Goal: Transaction & Acquisition: Download file/media

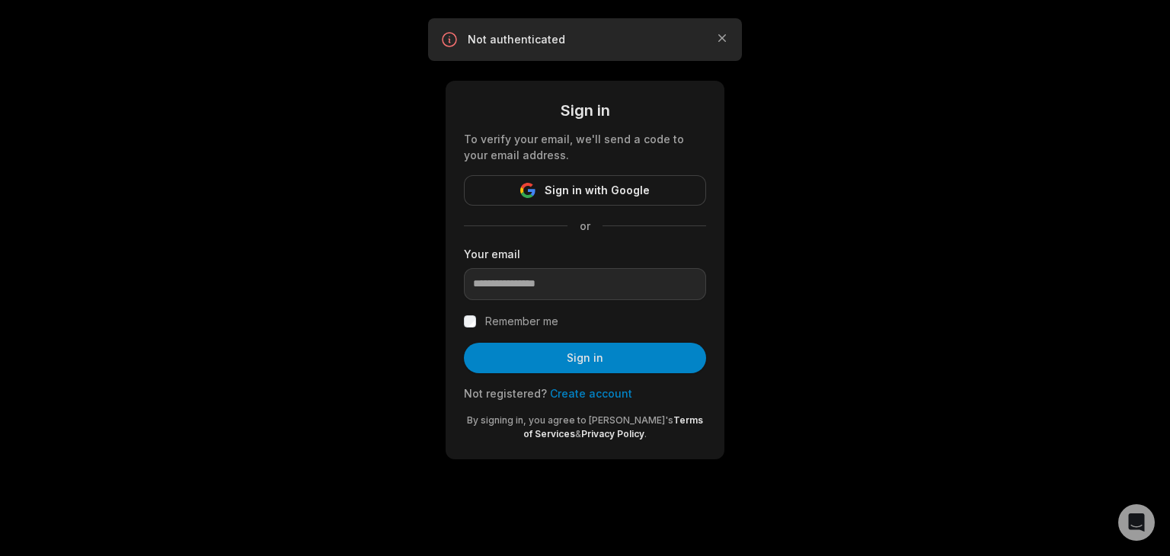
type input "**********"
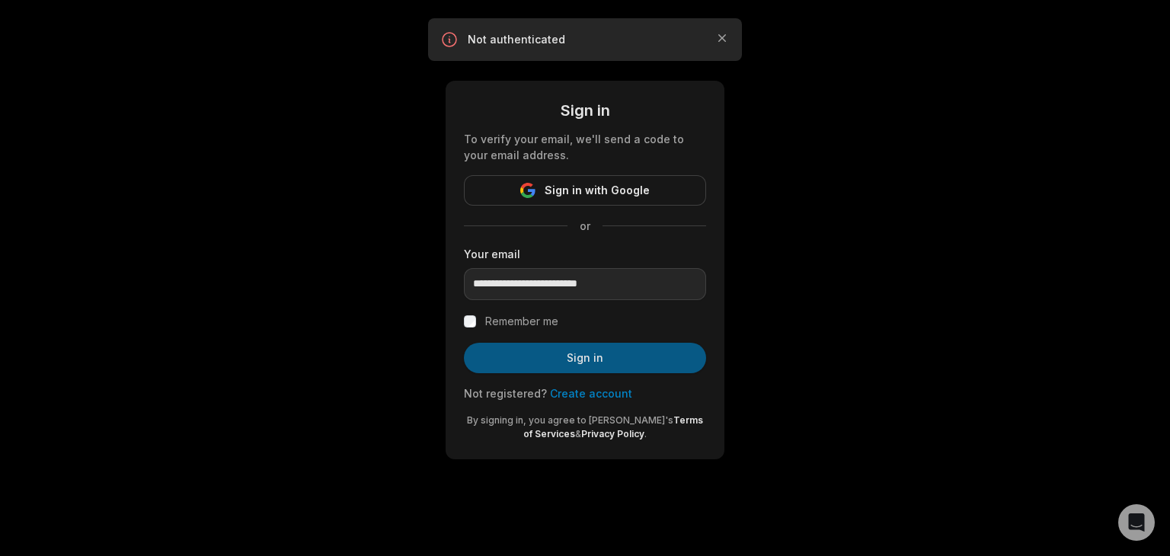
drag, startPoint x: 529, startPoint y: 324, endPoint x: 576, endPoint y: 355, distance: 56.6
click at [530, 324] on label "Remember me" at bounding box center [521, 321] width 73 height 18
drag, startPoint x: 582, startPoint y: 357, endPoint x: 647, endPoint y: 374, distance: 66.9
click at [584, 357] on button "Sign in" at bounding box center [585, 358] width 242 height 30
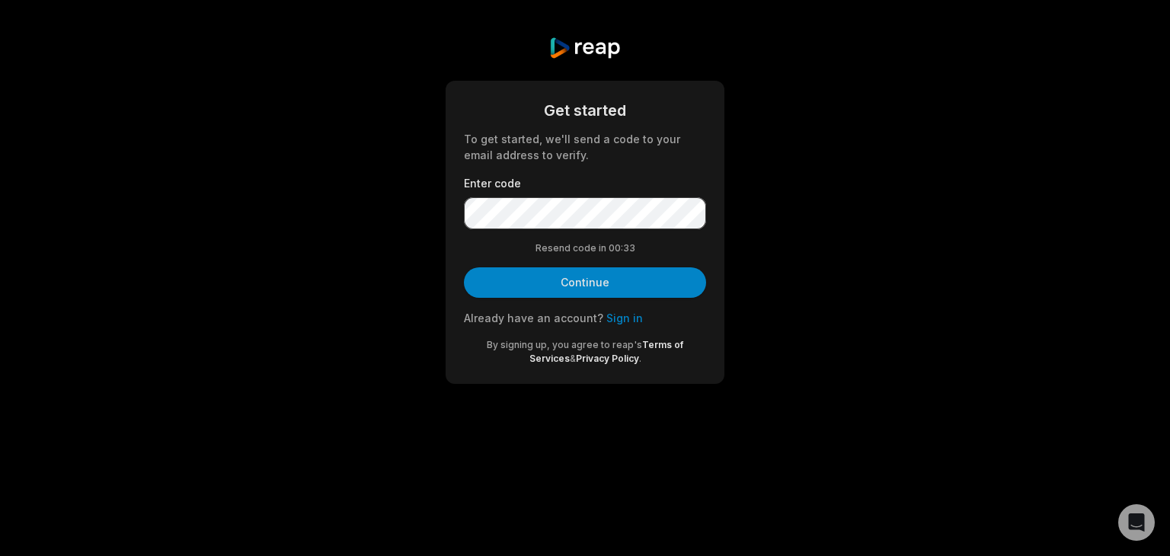
click at [613, 273] on button "Continue" at bounding box center [585, 282] width 242 height 30
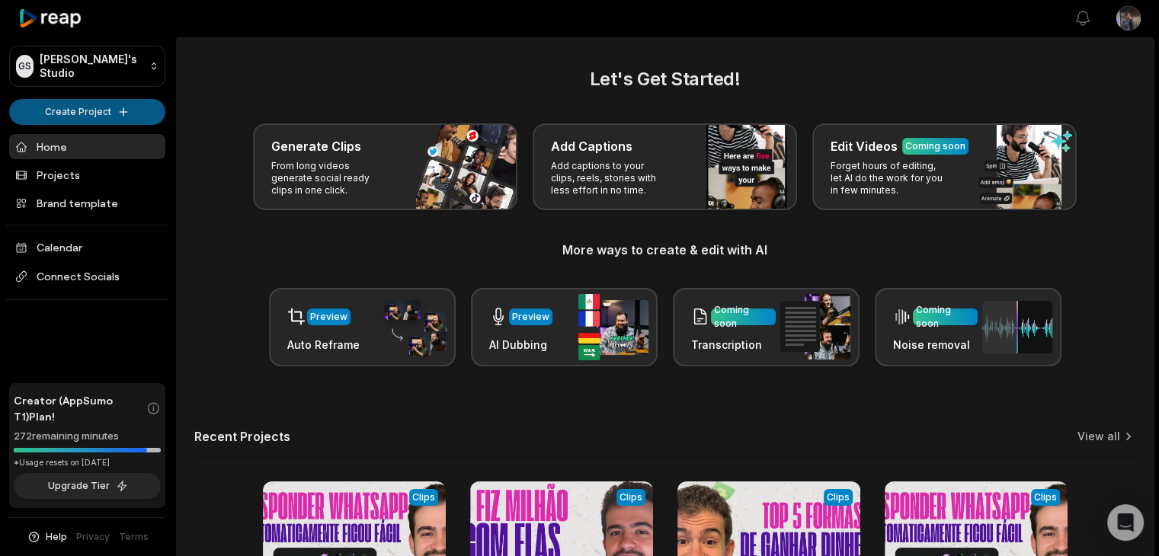
click at [88, 104] on html "GS Gustavo's Studio Create Project Home Projects Brand template Calendar Connec…" at bounding box center [579, 278] width 1159 height 556
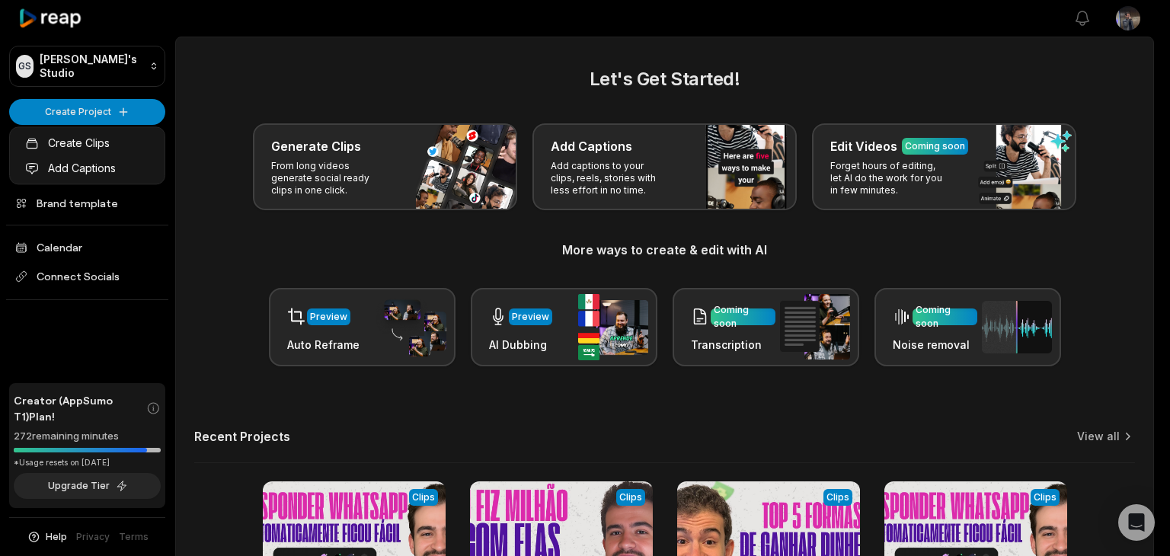
click at [59, 110] on html "GS Gustavo's Studio Create Project Home Projects Brand template Calendar Connec…" at bounding box center [585, 278] width 1170 height 556
click at [79, 111] on html "GS Gustavo's Studio Create Project Home Projects Brand template Calendar Connec…" at bounding box center [585, 278] width 1170 height 556
click at [75, 143] on link "Create Clips" at bounding box center [87, 142] width 149 height 25
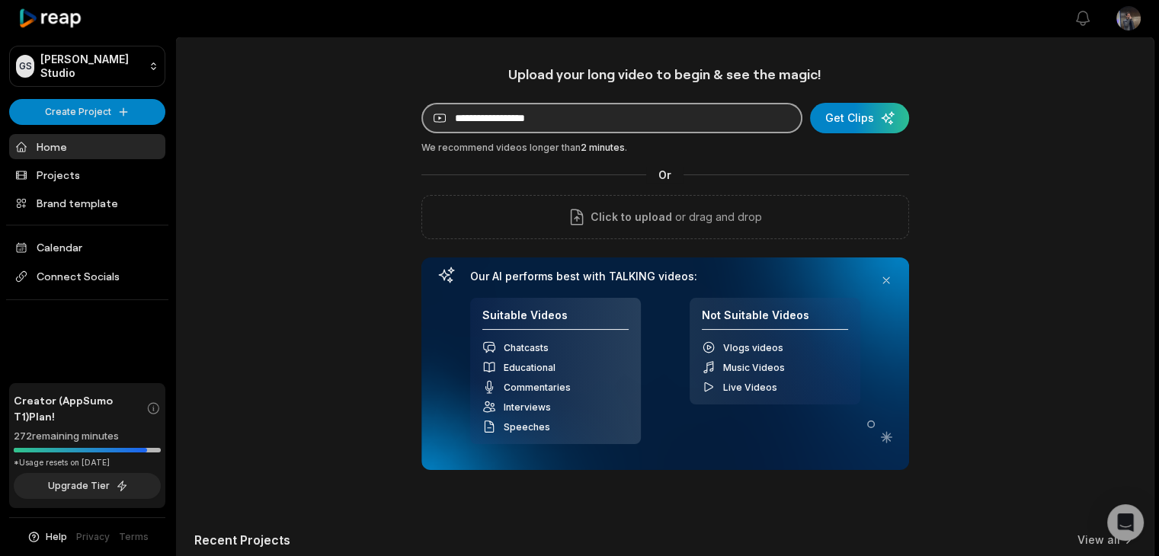
drag, startPoint x: 574, startPoint y: 122, endPoint x: 590, endPoint y: 126, distance: 16.6
click at [574, 123] on input at bounding box center [611, 118] width 381 height 30
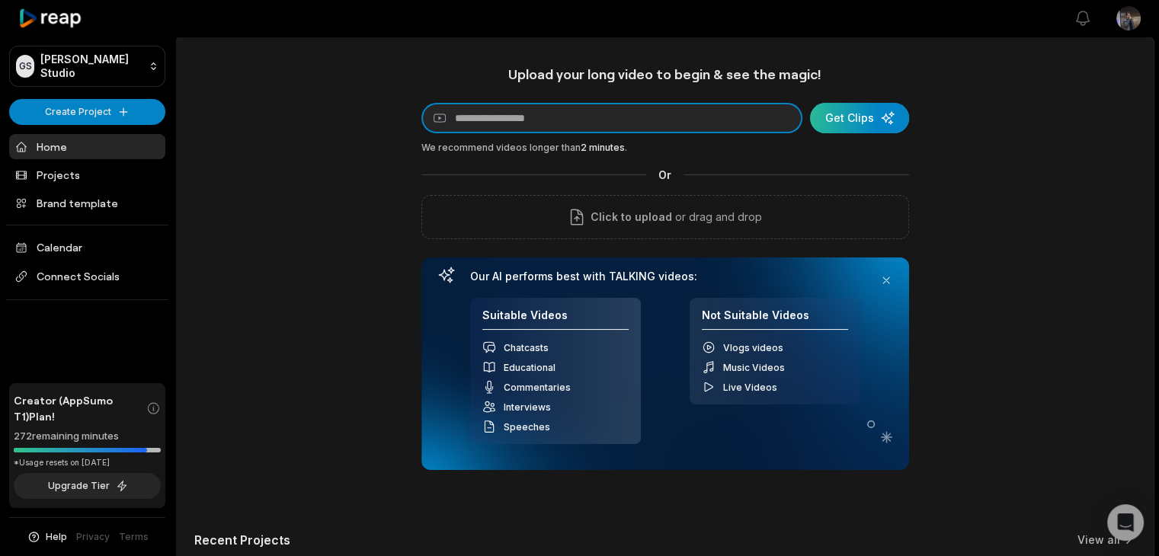
paste input "**********"
type input "**********"
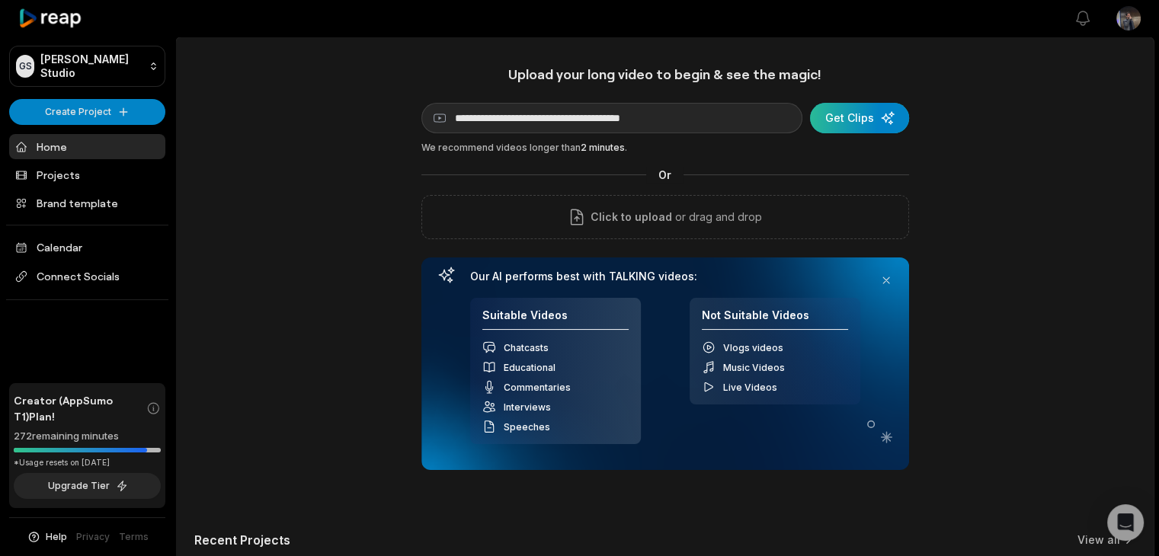
click at [879, 116] on div "submit" at bounding box center [859, 118] width 99 height 30
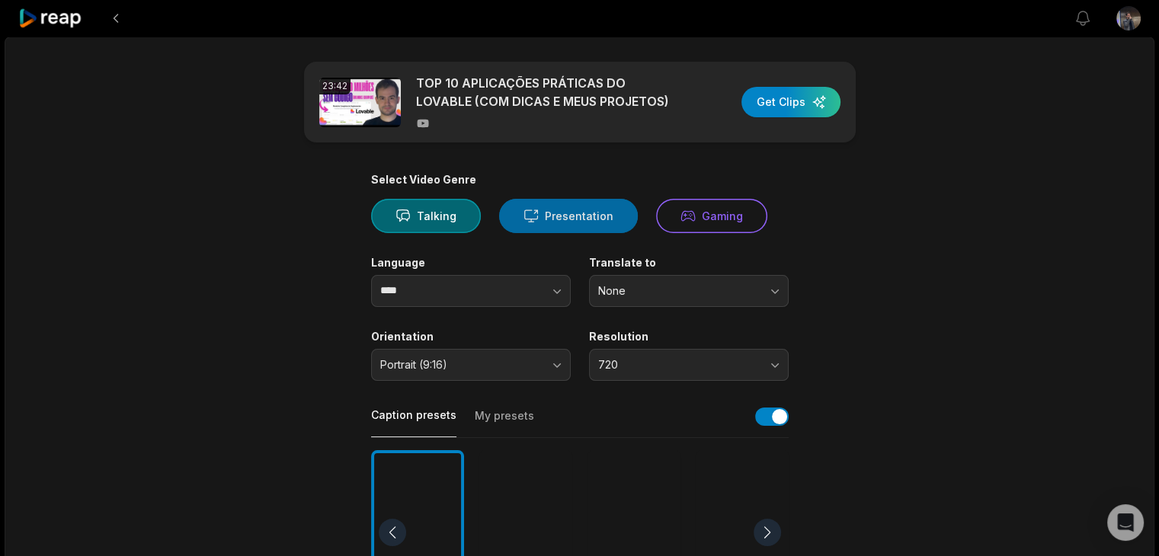
click at [597, 224] on button "Presentation" at bounding box center [568, 216] width 139 height 34
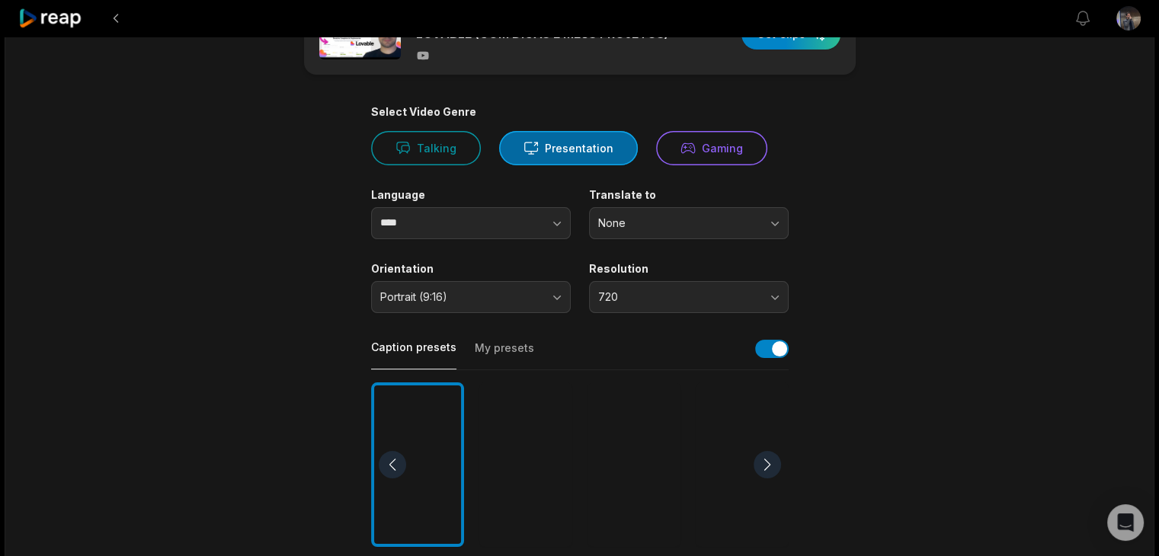
scroll to position [76, 0]
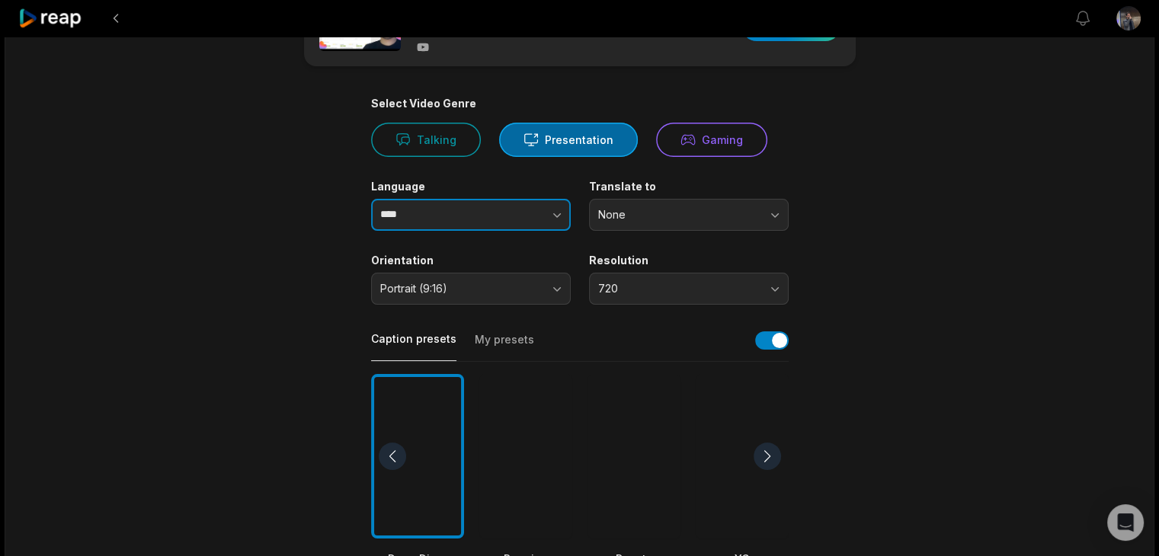
click at [465, 216] on input "****" at bounding box center [471, 215] width 200 height 32
type input "**********"
click at [283, 190] on main "**********" at bounding box center [580, 452] width 738 height 933
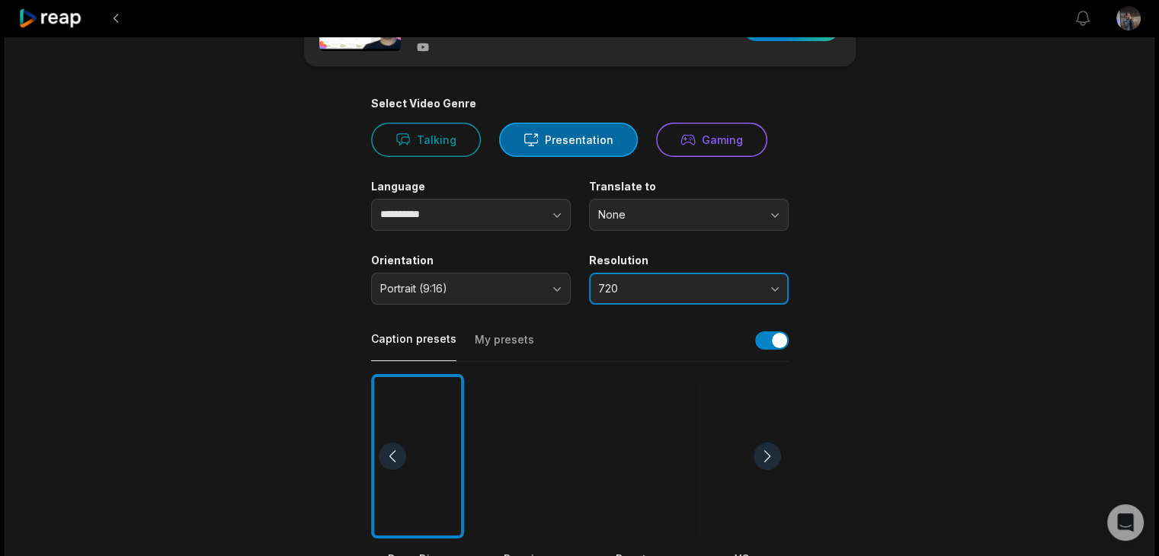
click at [632, 288] on span "720" at bounding box center [678, 289] width 160 height 14
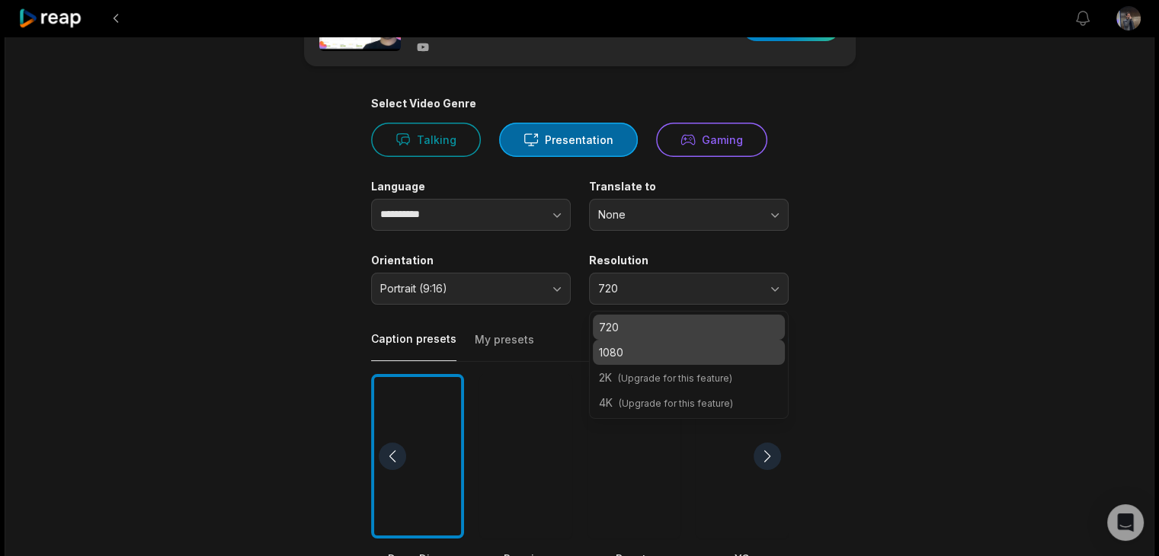
click at [659, 351] on p "1080" at bounding box center [689, 352] width 180 height 16
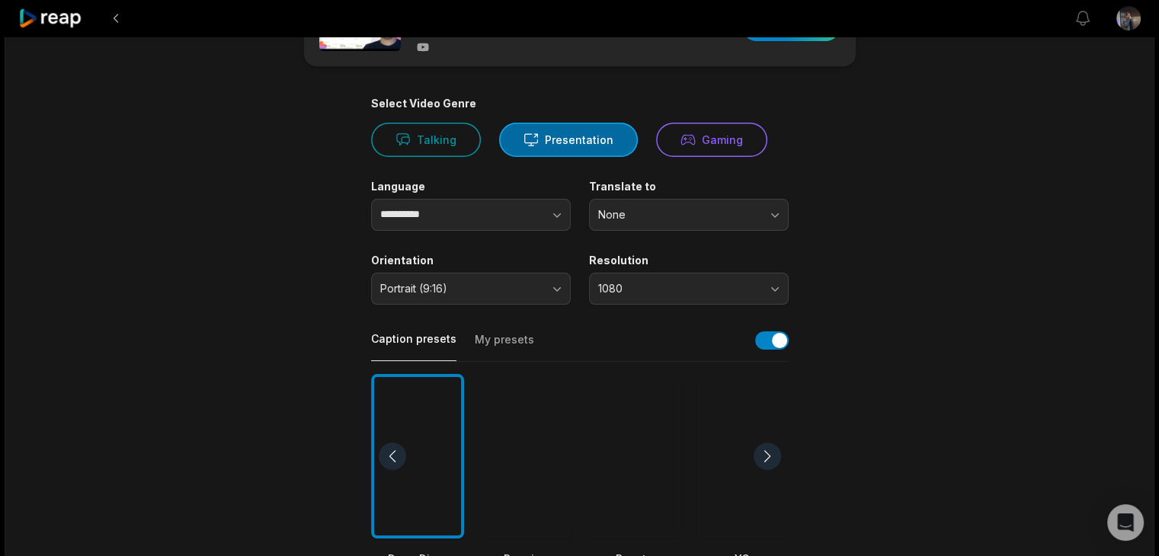
click at [937, 344] on main "**********" at bounding box center [580, 452] width 738 height 933
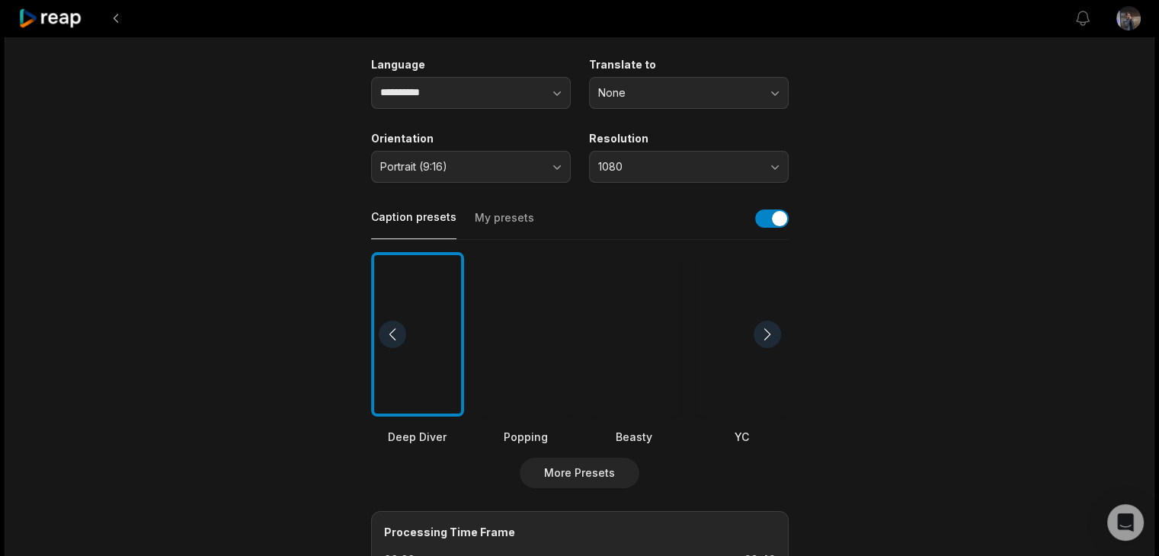
scroll to position [229, 0]
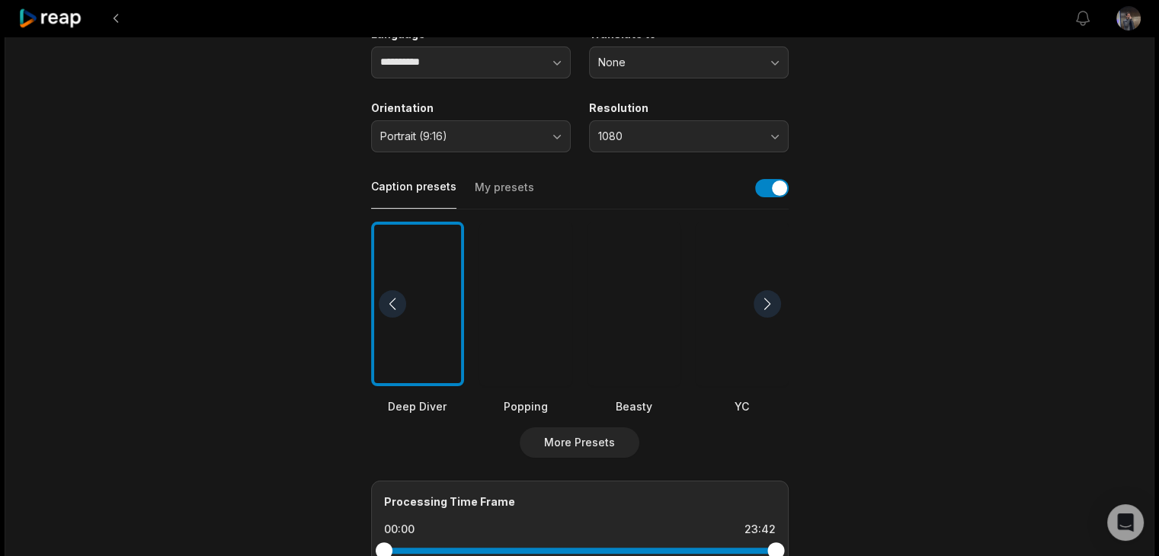
click at [528, 345] on div at bounding box center [525, 304] width 93 height 165
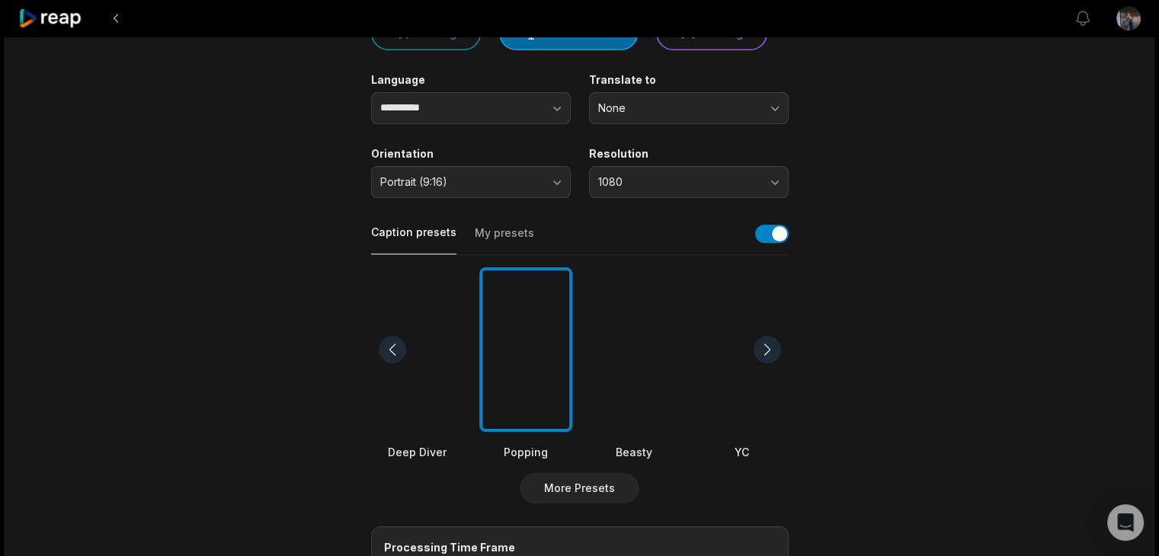
scroll to position [0, 0]
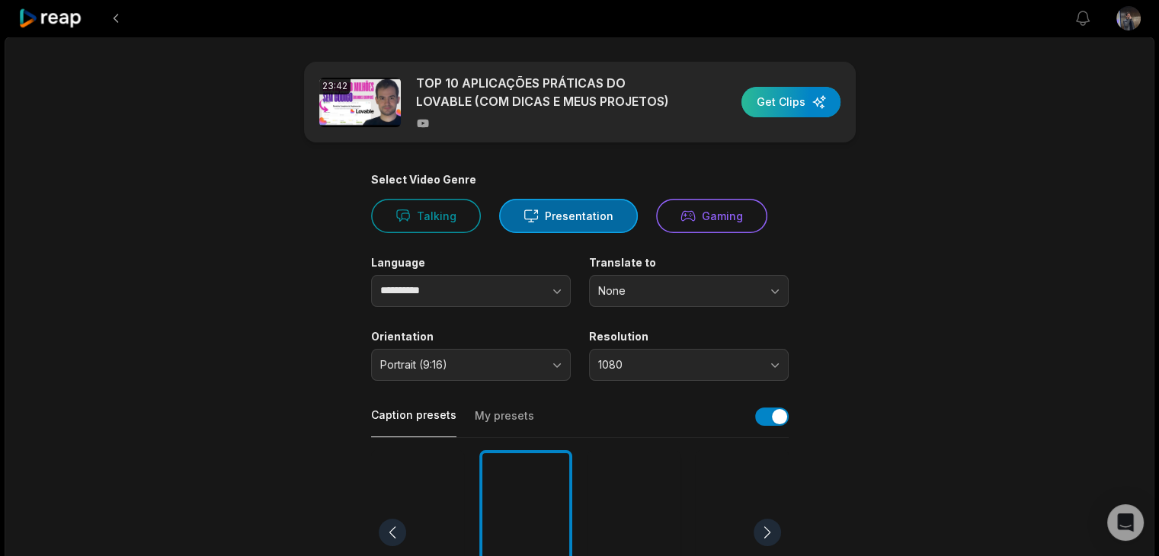
click at [789, 104] on div "button" at bounding box center [790, 102] width 99 height 30
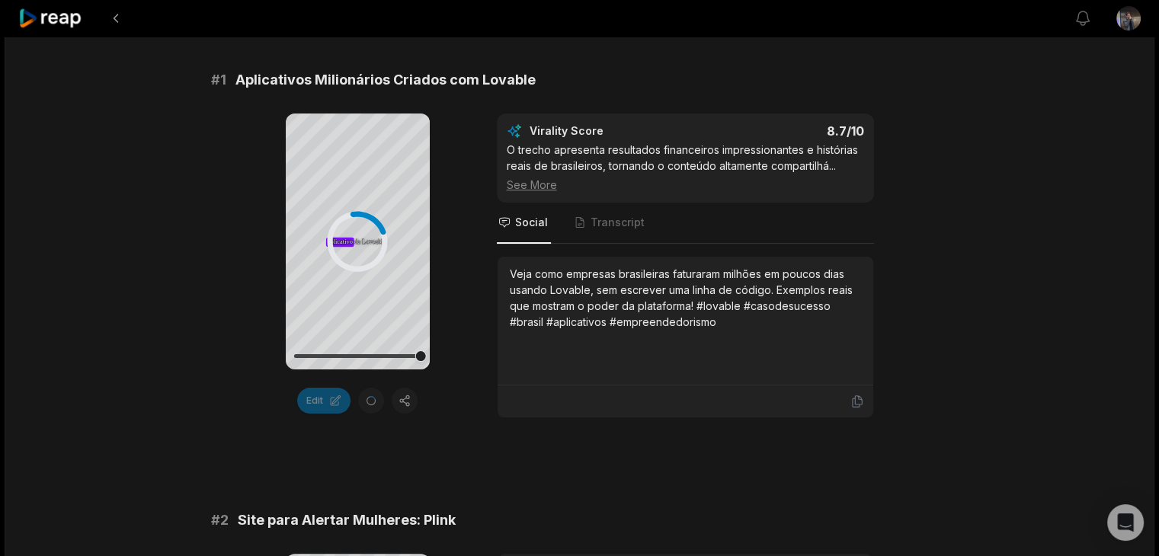
scroll to position [229, 0]
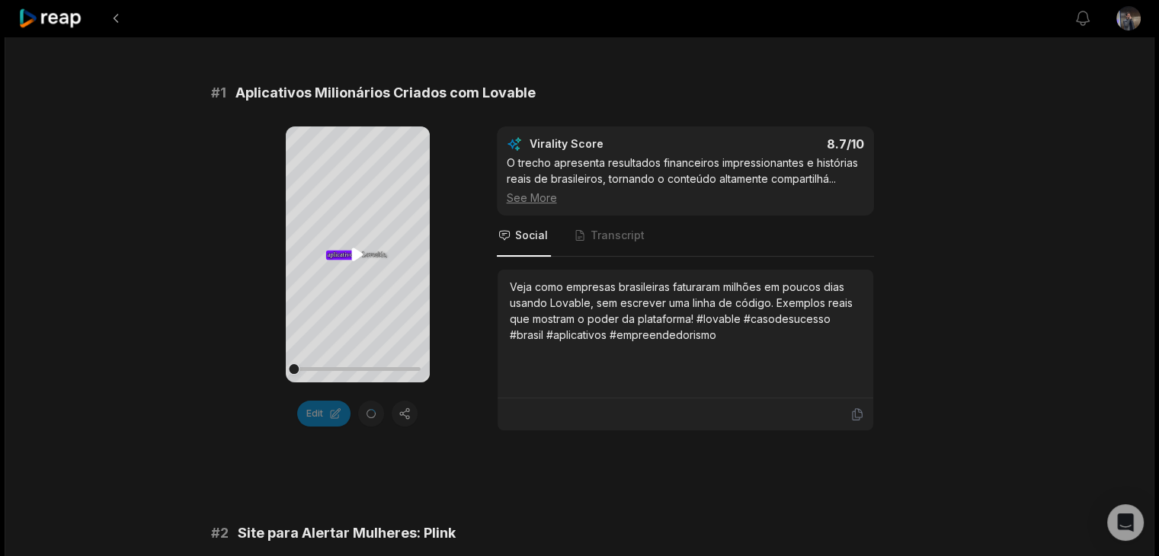
click at [365, 245] on icon at bounding box center [357, 254] width 18 height 18
click at [349, 260] on icon at bounding box center [357, 254] width 18 height 18
click at [360, 255] on icon at bounding box center [356, 254] width 11 height 13
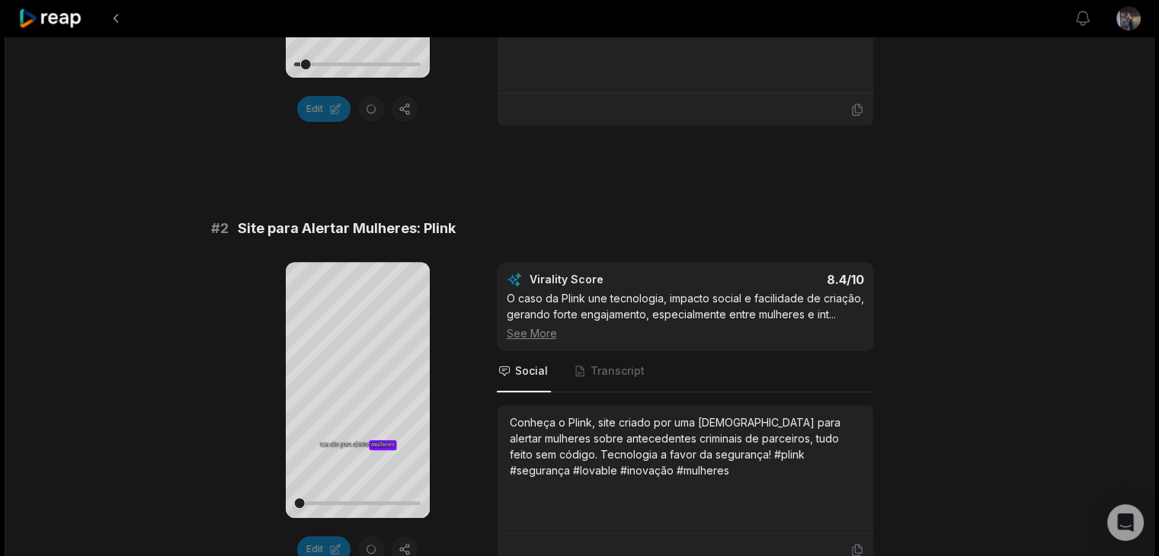
scroll to position [686, 0]
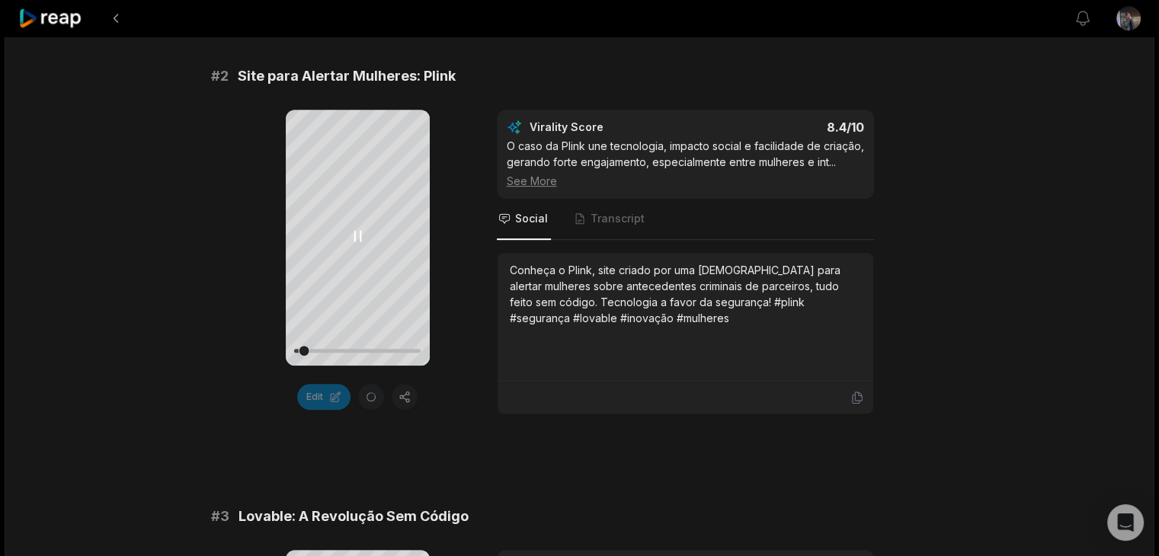
click at [320, 349] on div at bounding box center [357, 351] width 126 height 4
drag, startPoint x: 310, startPoint y: 351, endPoint x: 251, endPoint y: 353, distance: 58.7
click at [263, 352] on div "Your browser does not support mp4 format. Aos Aos 28 28 anos, anos, ela ela cri…" at bounding box center [580, 262] width 738 height 305
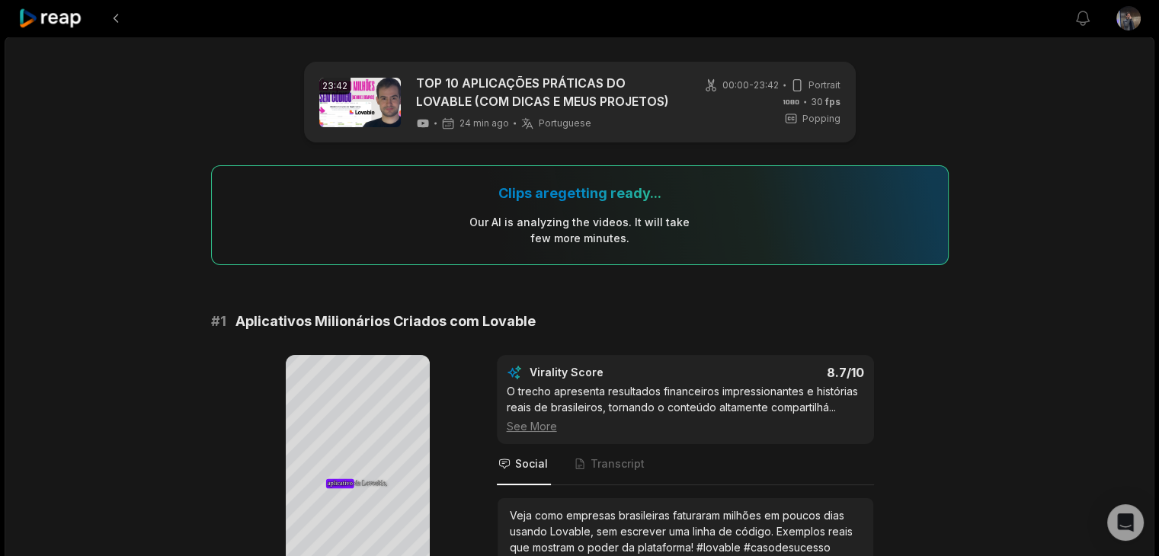
scroll to position [76, 0]
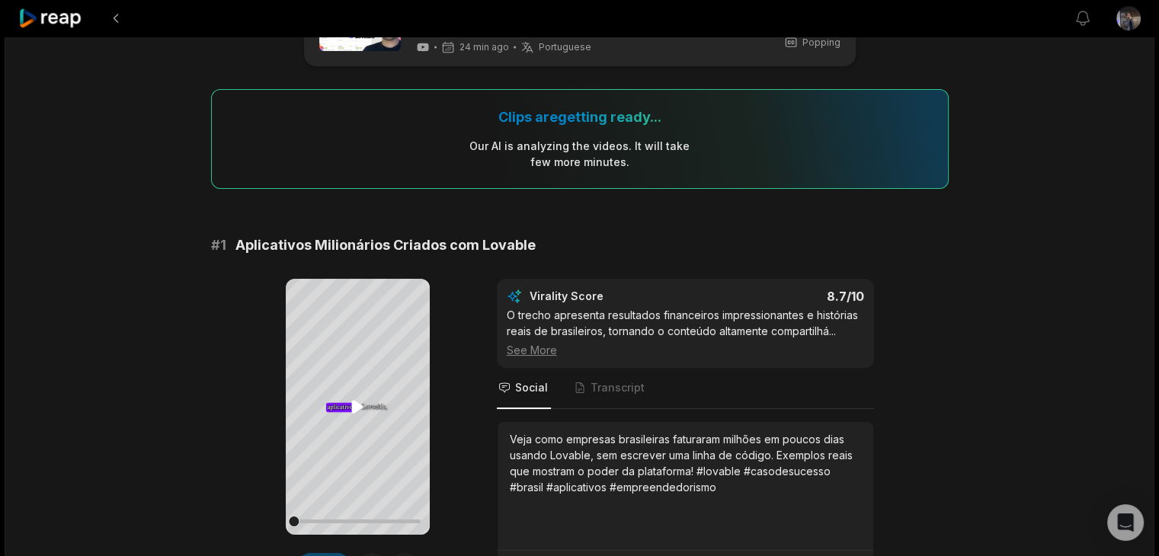
click at [360, 405] on icon at bounding box center [356, 406] width 11 height 13
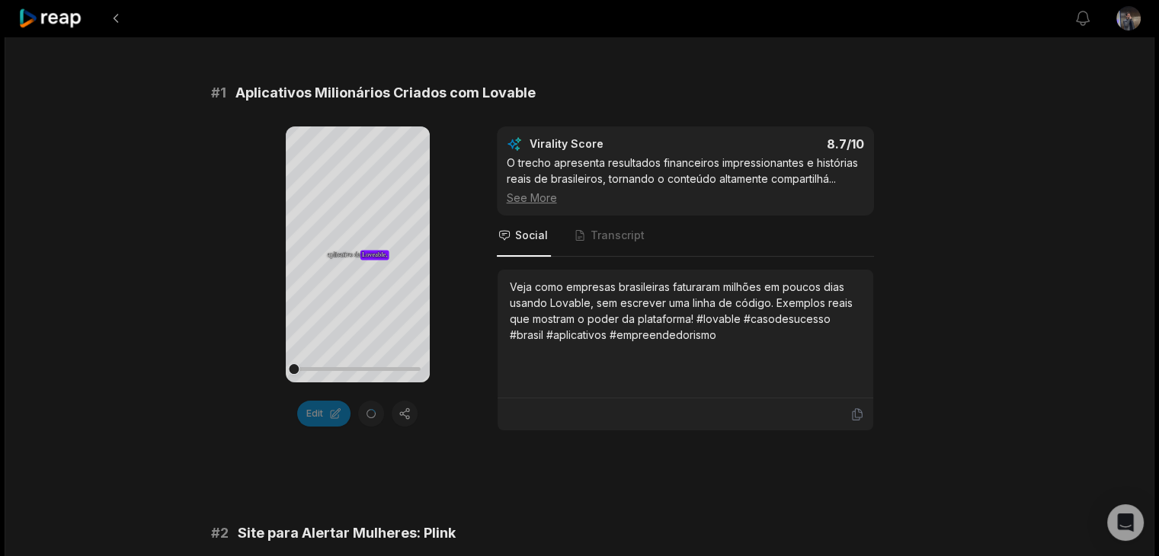
click at [360, 254] on icon at bounding box center [357, 254] width 18 height 18
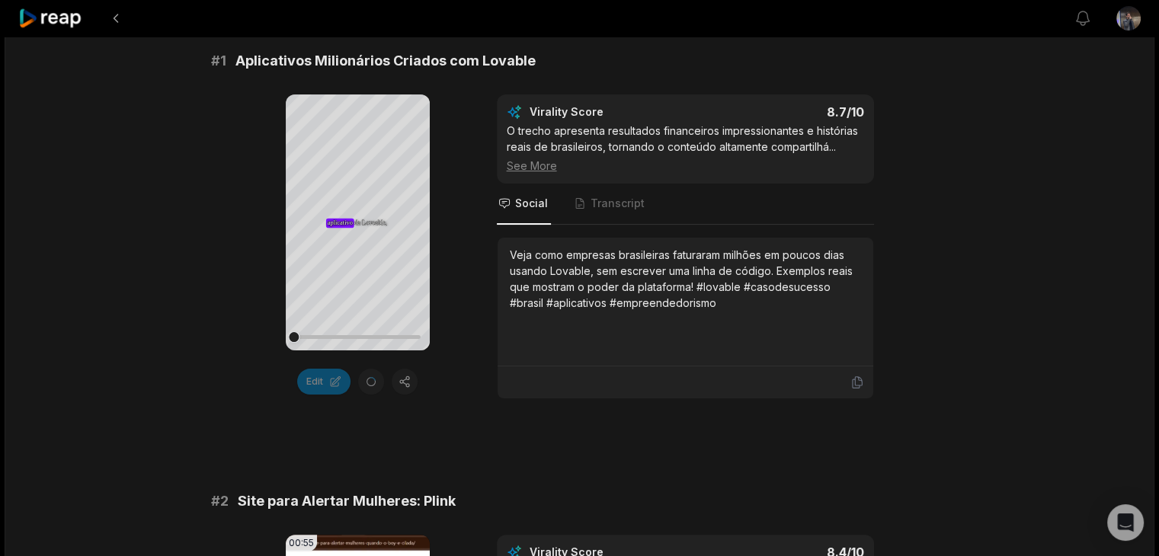
scroll to position [381, 0]
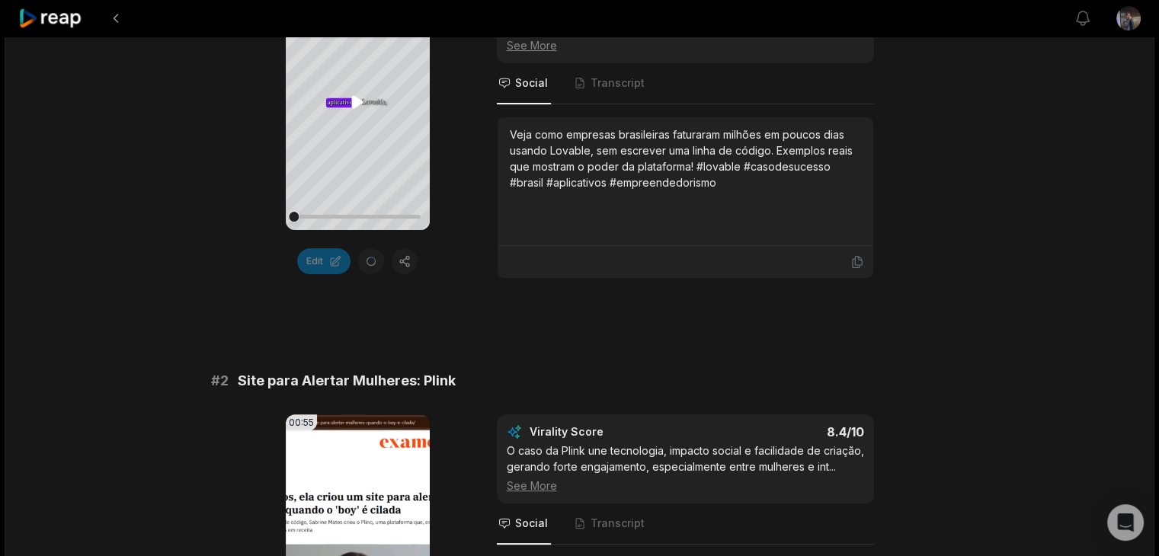
click at [355, 96] on icon at bounding box center [356, 101] width 11 height 13
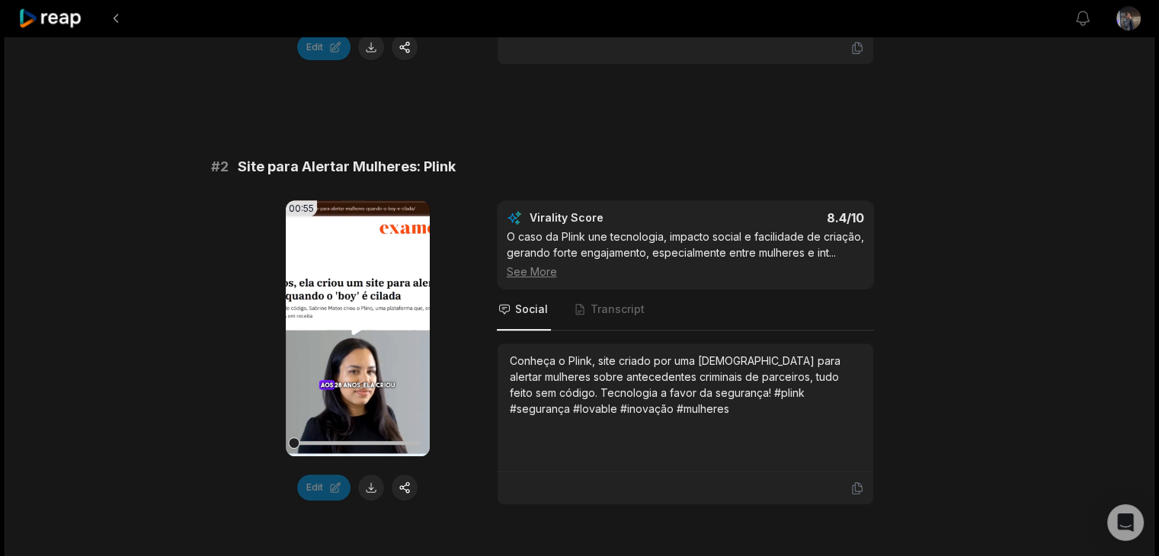
scroll to position [610, 0]
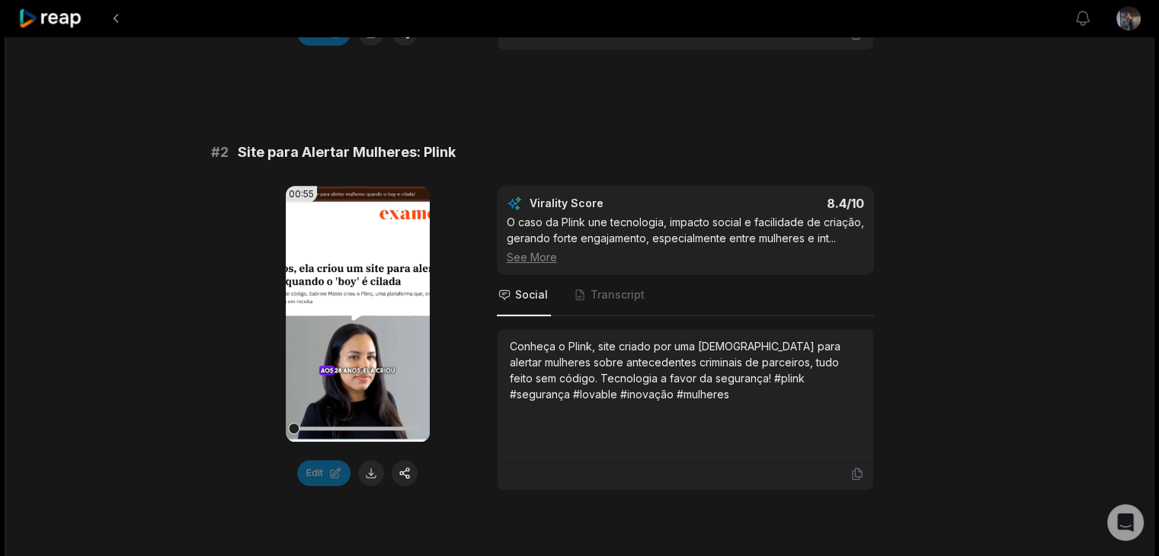
click at [348, 336] on video "Your browser does not support mp4 format." at bounding box center [358, 314] width 144 height 256
click at [329, 421] on div at bounding box center [357, 428] width 126 height 27
click at [337, 306] on video "Your browser does not support mp4 format." at bounding box center [358, 314] width 144 height 256
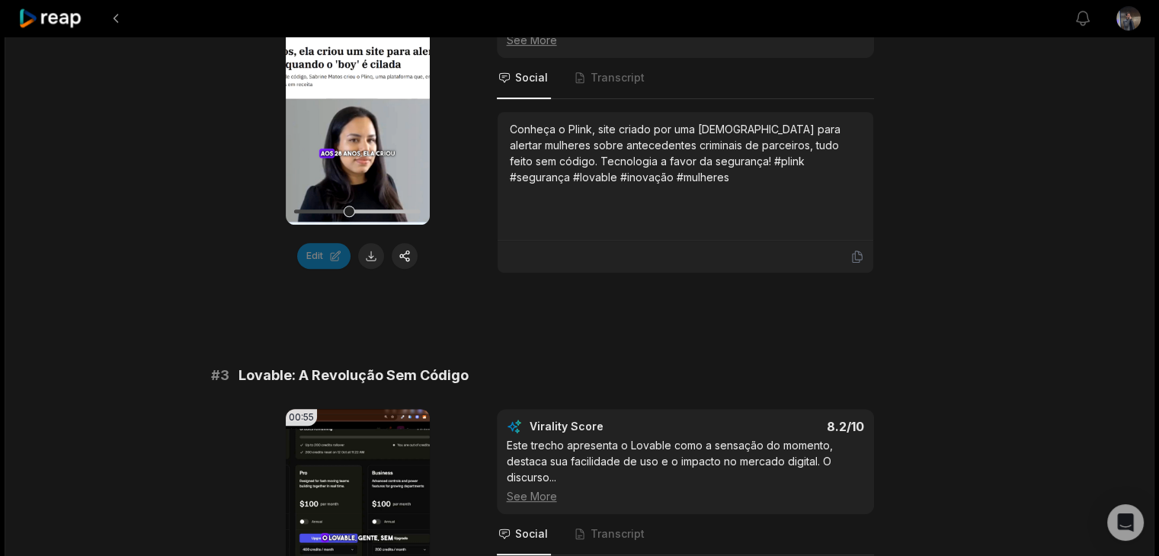
scroll to position [1143, 0]
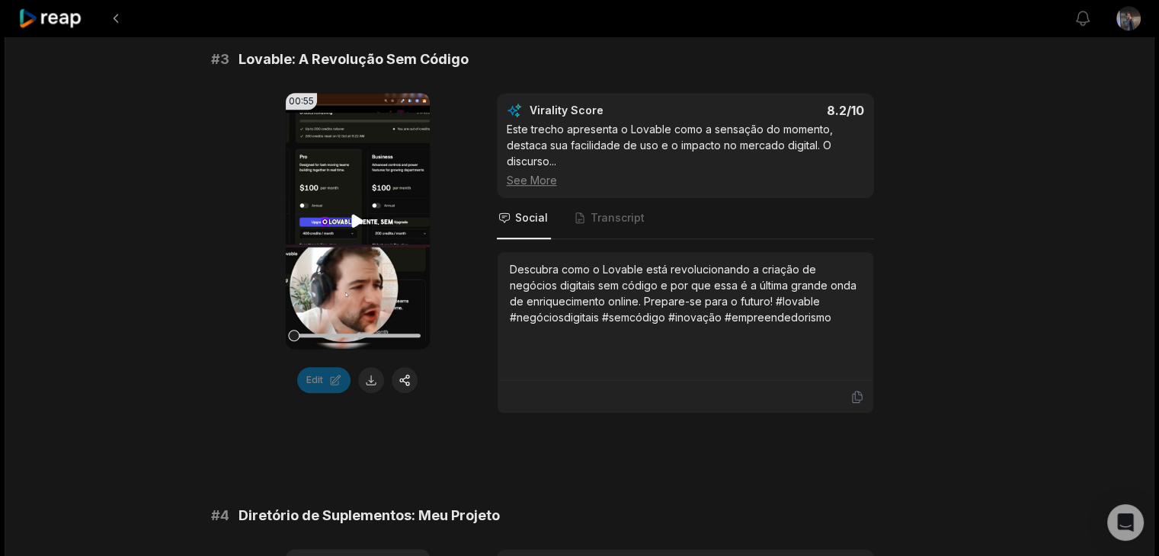
click at [363, 286] on video "Your browser does not support mp4 format." at bounding box center [358, 221] width 144 height 256
drag, startPoint x: 368, startPoint y: 378, endPoint x: 552, endPoint y: 449, distance: 196.8
click at [369, 379] on button at bounding box center [371, 380] width 26 height 26
click at [355, 216] on icon at bounding box center [358, 221] width 6 height 10
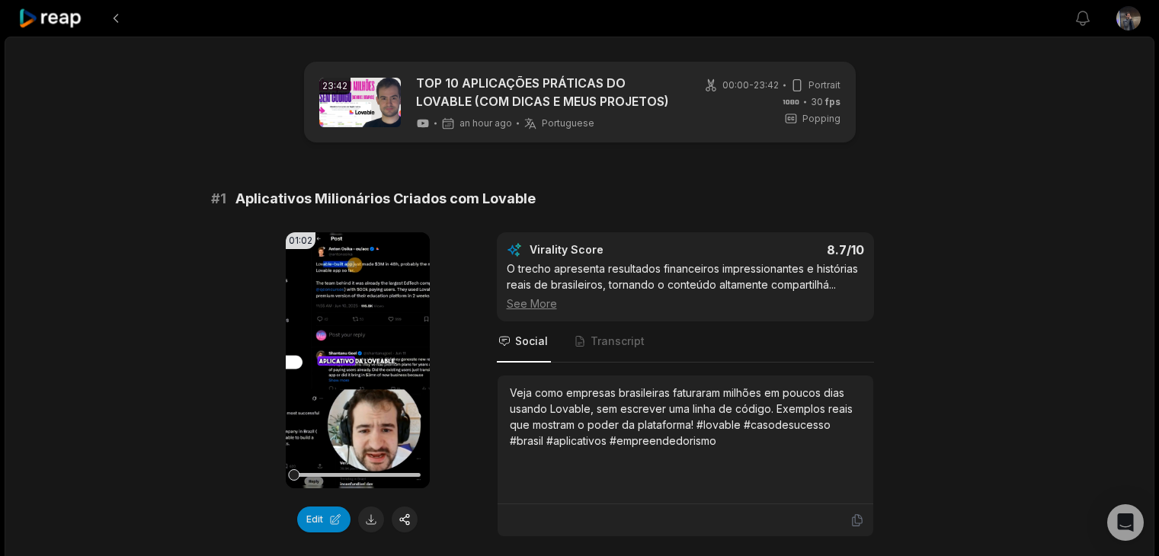
scroll to position [1020, 0]
